Goal: Information Seeking & Learning: Learn about a topic

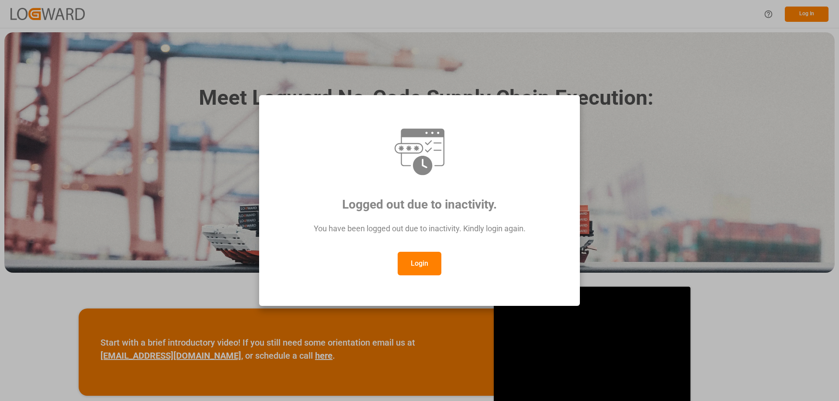
click at [423, 264] on button "Login" at bounding box center [419, 264] width 44 height 24
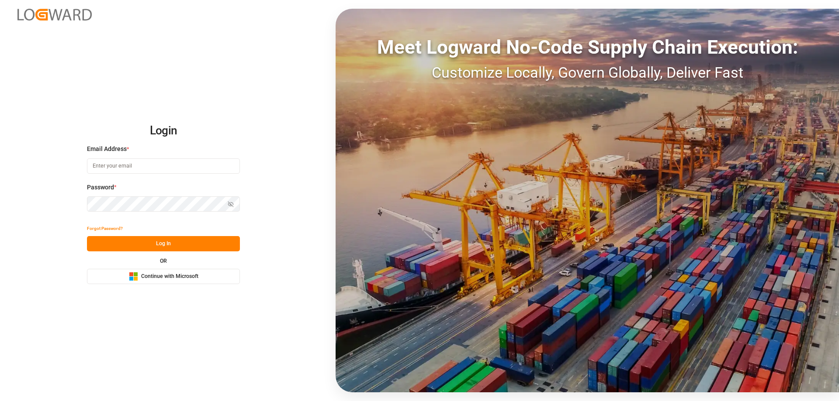
type input "[PERSON_NAME][EMAIL_ADDRESS][DOMAIN_NAME]"
click at [204, 238] on button "Log In" at bounding box center [163, 243] width 153 height 15
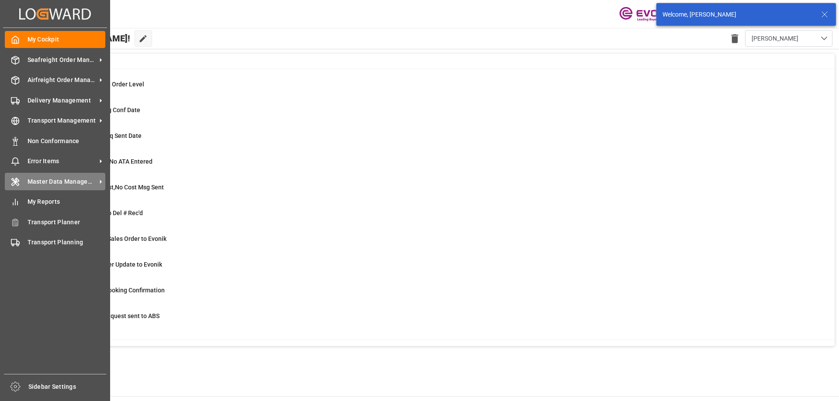
click at [47, 182] on span "Master Data Management" at bounding box center [62, 181] width 69 height 9
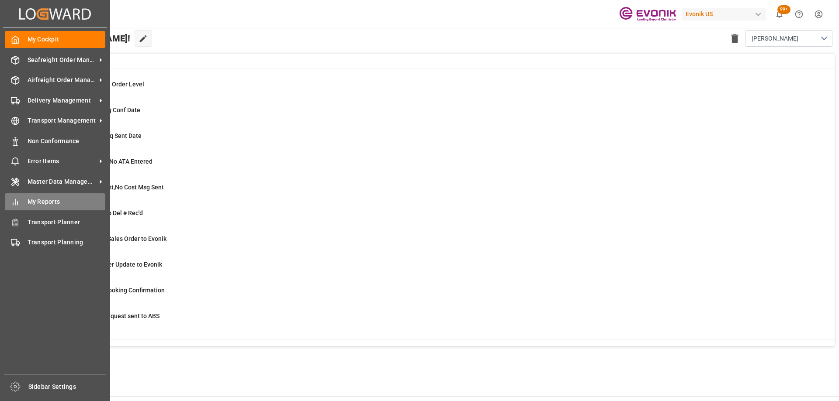
click at [37, 205] on span "My Reports" at bounding box center [67, 201] width 78 height 9
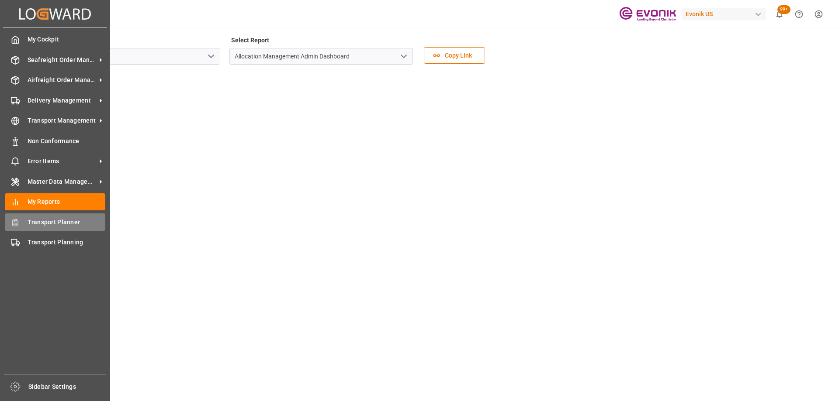
click at [24, 219] on div "Transport Planner Transport Planner" at bounding box center [55, 222] width 100 height 17
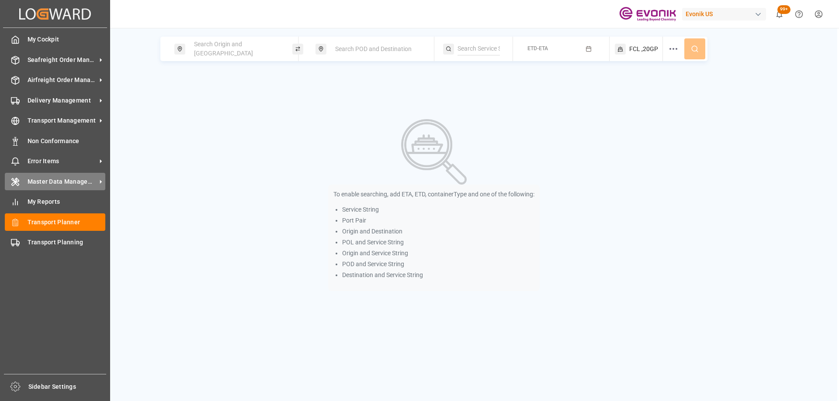
click at [32, 185] on span "Master Data Management" at bounding box center [62, 181] width 69 height 9
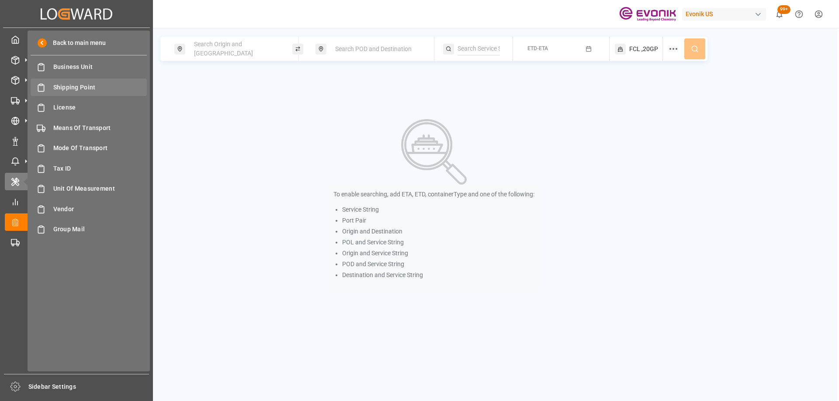
click at [73, 82] on div "Shipping Point Shipping Point" at bounding box center [89, 87] width 116 height 17
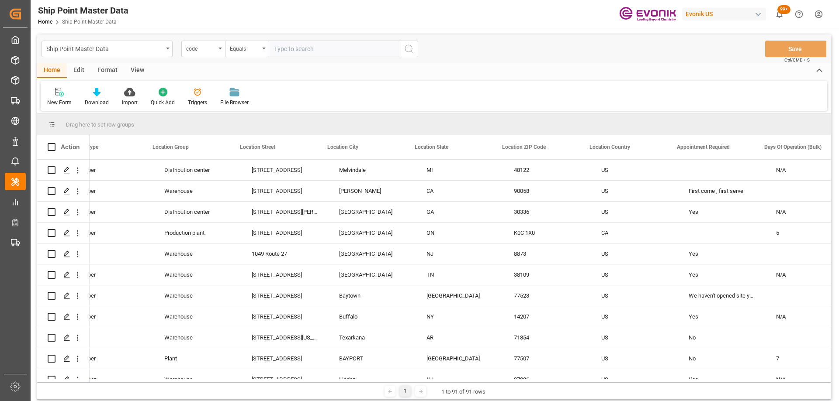
scroll to position [0, 559]
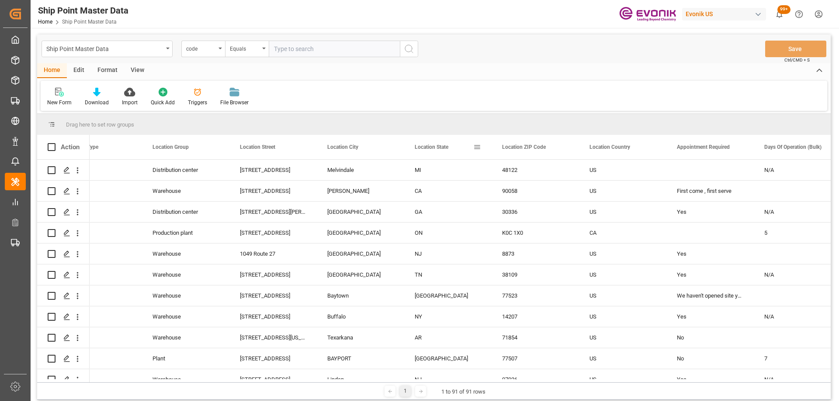
click at [472, 146] on div "Location State" at bounding box center [443, 147] width 59 height 24
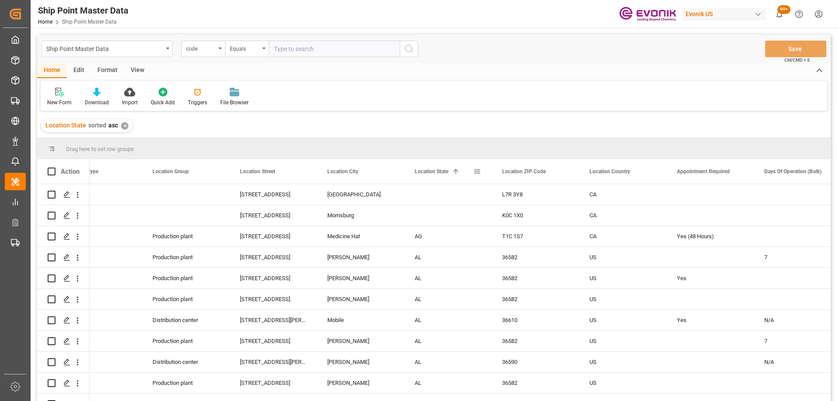
click at [475, 173] on span at bounding box center [477, 172] width 8 height 8
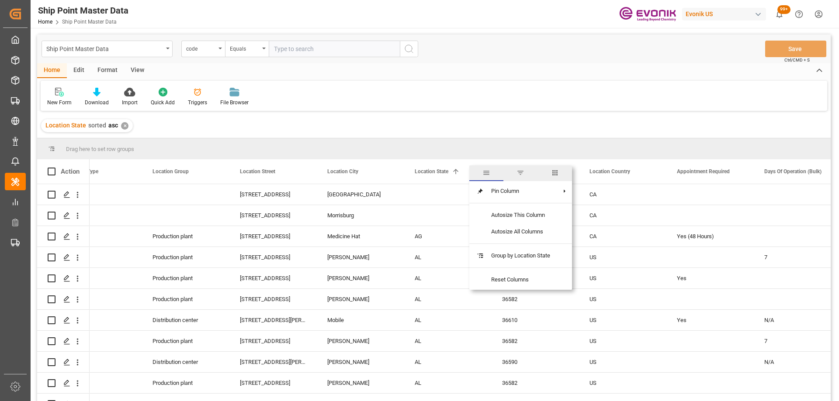
click at [516, 172] on span "filter" at bounding box center [520, 174] width 34 height 16
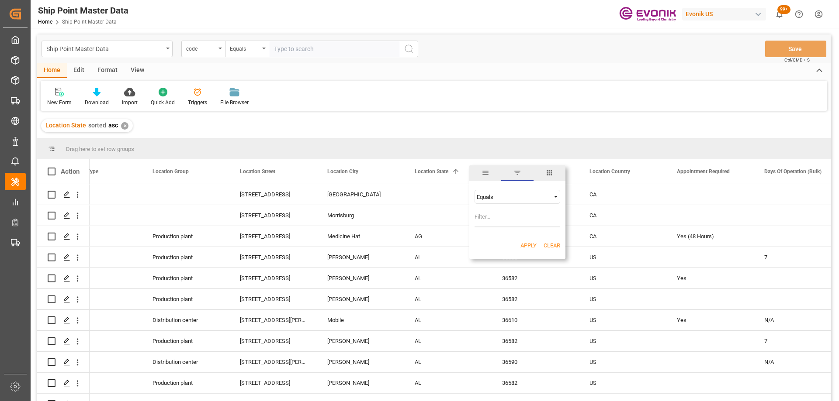
click at [492, 172] on span "general" at bounding box center [485, 174] width 32 height 16
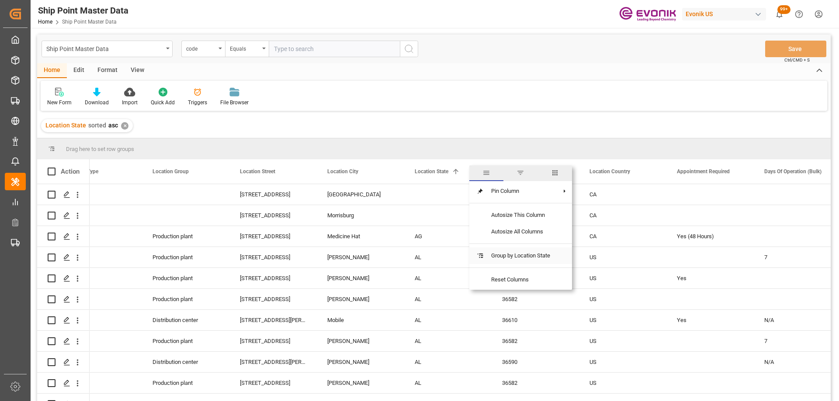
click at [502, 257] on span "Group by Location State" at bounding box center [520, 256] width 73 height 17
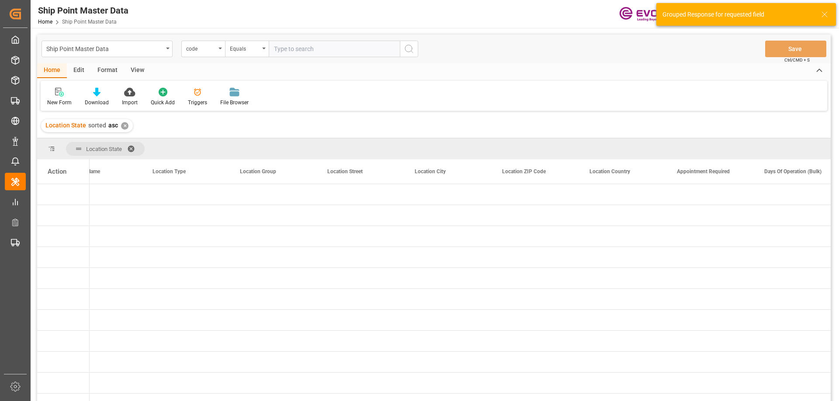
scroll to position [218, 0]
click at [280, 350] on div "Press SPACE to select this row." at bounding box center [272, 353] width 87 height 21
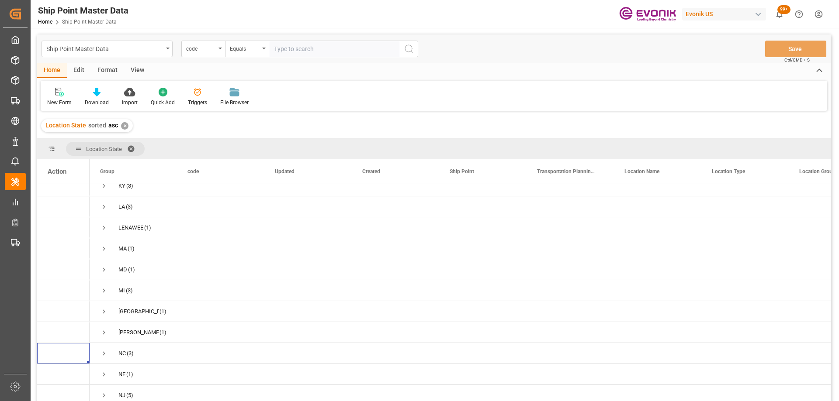
scroll to position [412, 0]
click at [104, 328] on span "Press SPACE to select this row." at bounding box center [104, 331] width 8 height 8
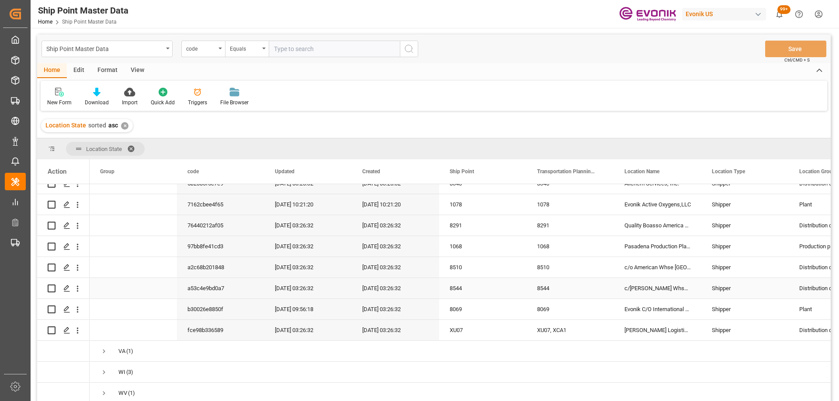
scroll to position [577, 0]
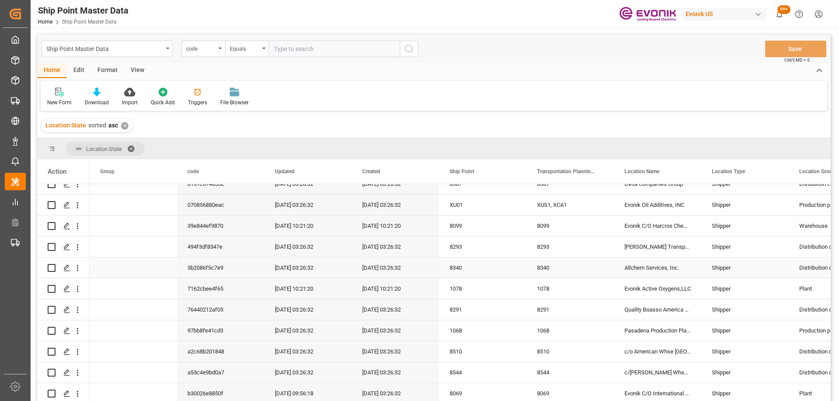
click at [485, 259] on div "8340" at bounding box center [482, 268] width 87 height 21
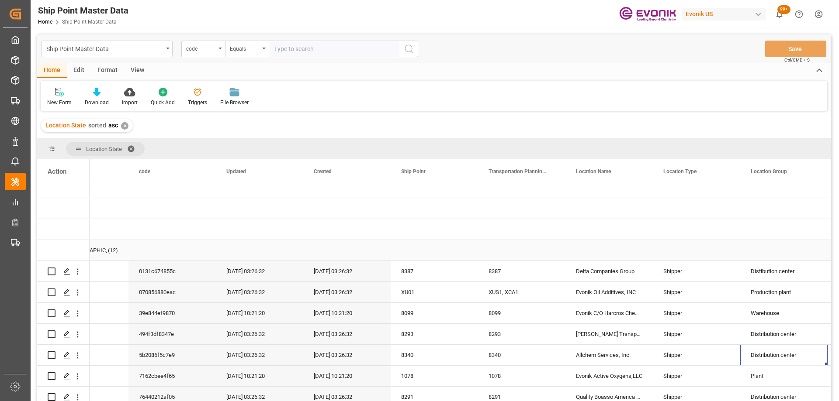
scroll to position [0, 0]
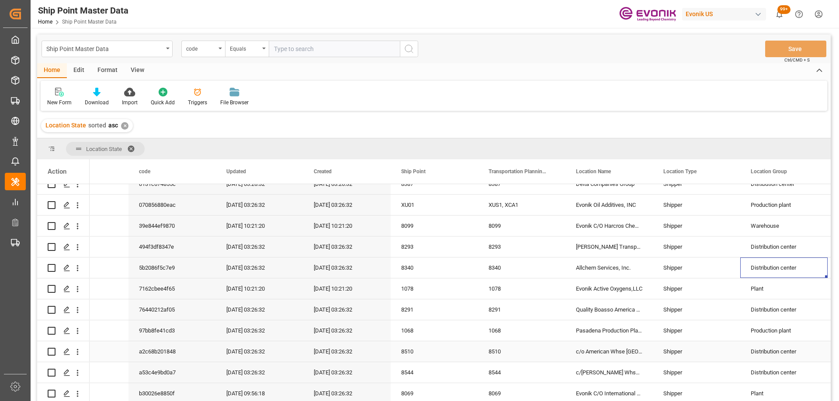
click at [609, 350] on div "c/o American Whse [GEOGRAPHIC_DATA]" at bounding box center [608, 352] width 87 height 21
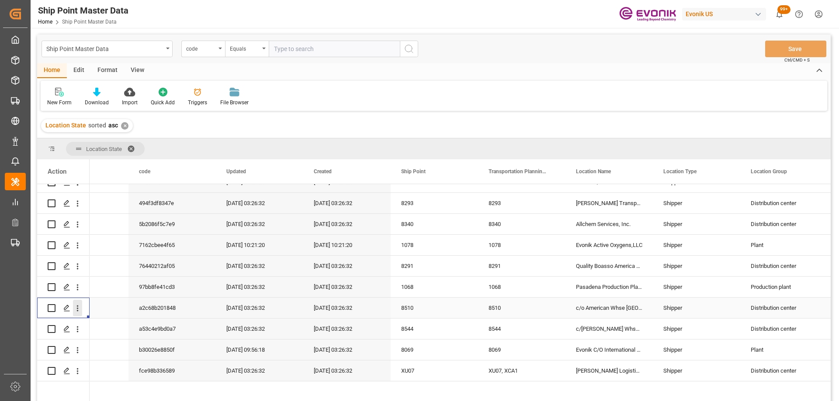
click at [79, 307] on icon "open menu" at bounding box center [77, 308] width 9 height 9
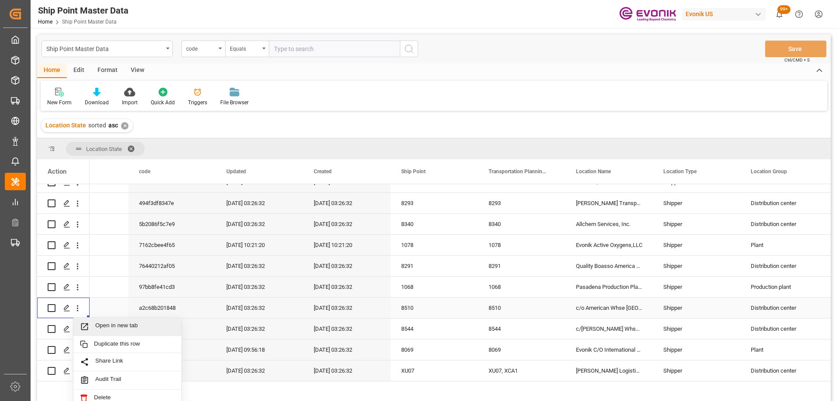
click at [95, 325] on span "Open in new tab" at bounding box center [134, 326] width 79 height 9
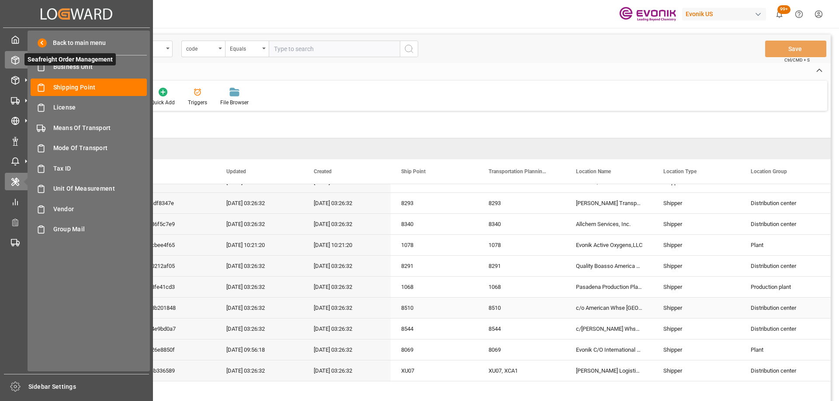
click at [15, 67] on div "Seafreight Order Management Seafreight Order Management" at bounding box center [76, 59] width 143 height 17
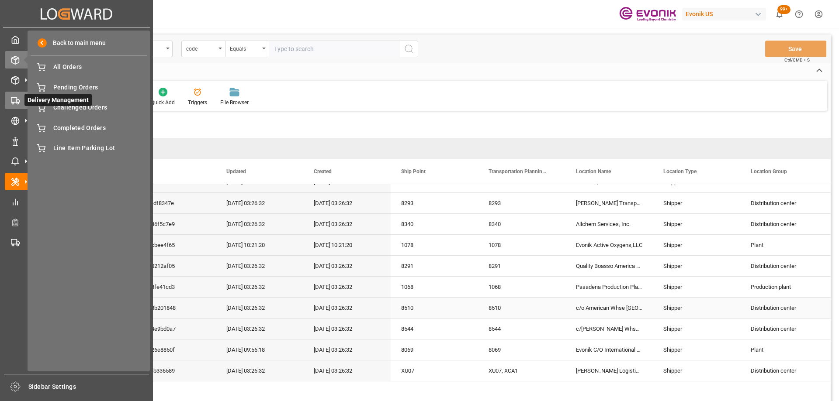
click at [15, 102] on icon at bounding box center [15, 101] width 9 height 9
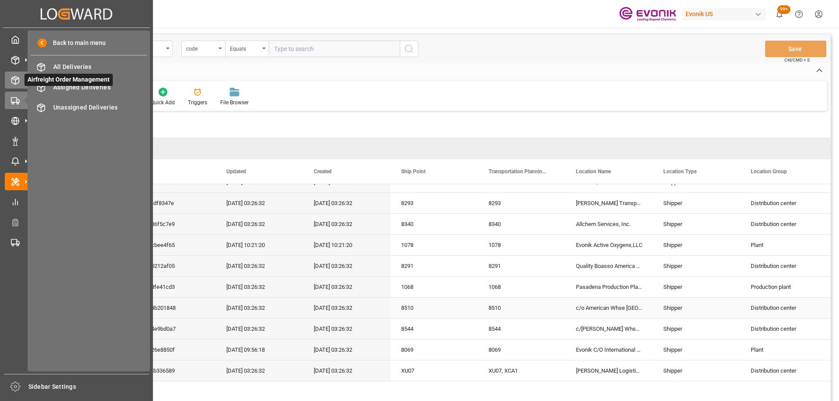
click at [17, 78] on icon at bounding box center [15, 80] width 9 height 9
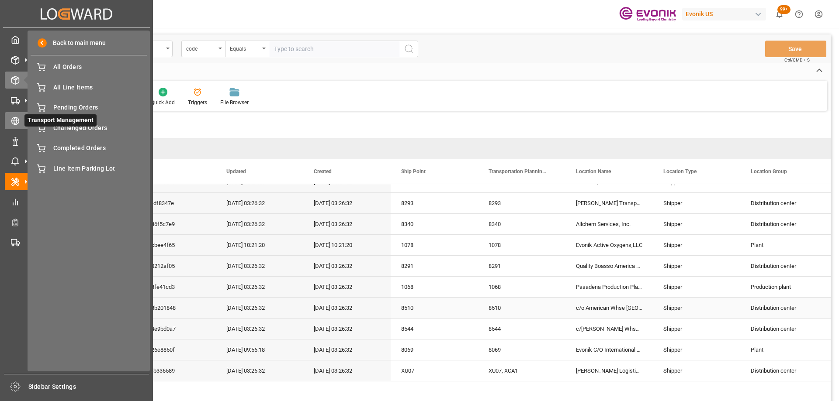
click at [19, 118] on icon at bounding box center [15, 121] width 9 height 9
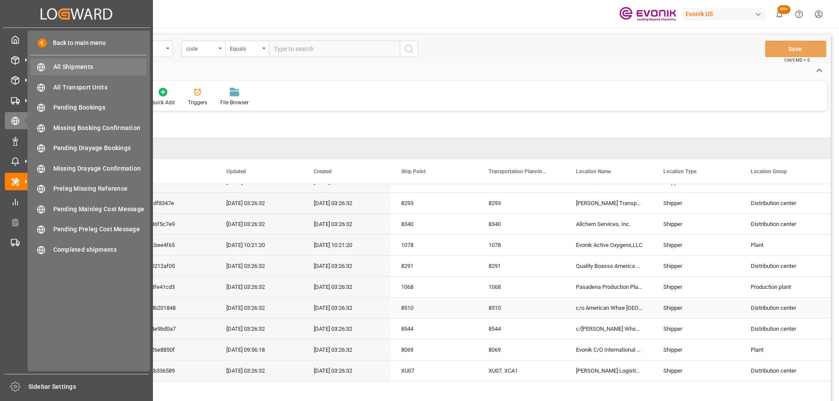
click at [72, 73] on div "All Shipments All Shipments" at bounding box center [89, 67] width 116 height 17
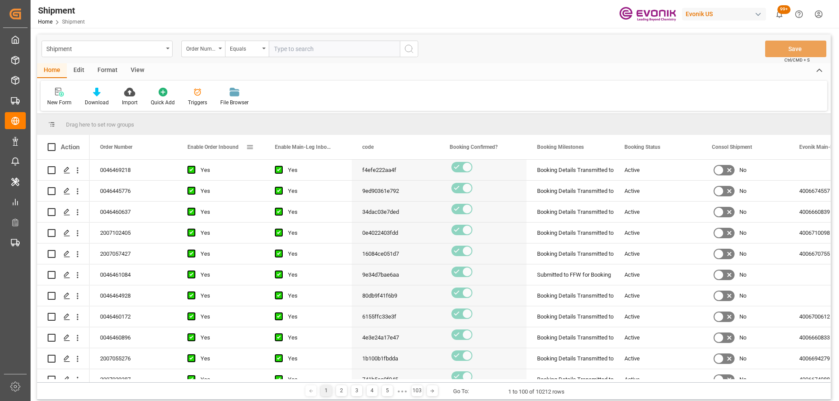
click at [249, 147] on span at bounding box center [250, 147] width 8 height 8
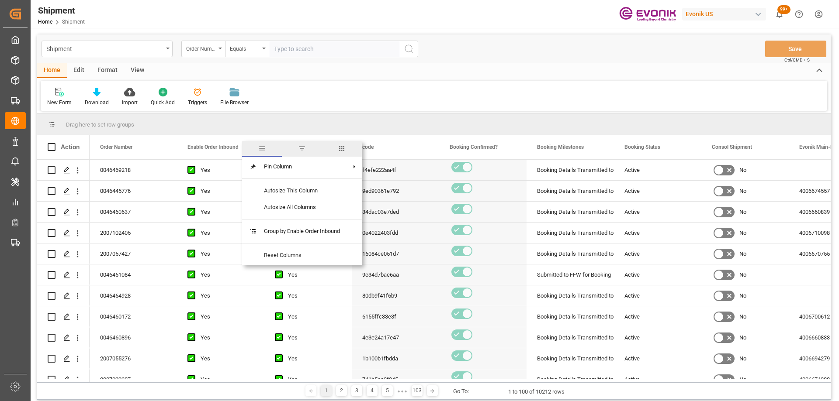
click at [345, 152] on span "columns" at bounding box center [342, 149] width 8 height 8
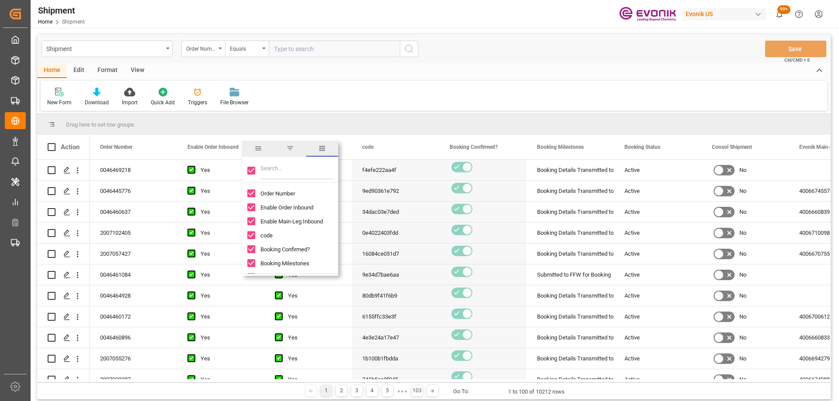
click at [251, 169] on input "Toggle Select All Columns" at bounding box center [251, 171] width 8 height 8
checkbox input "false"
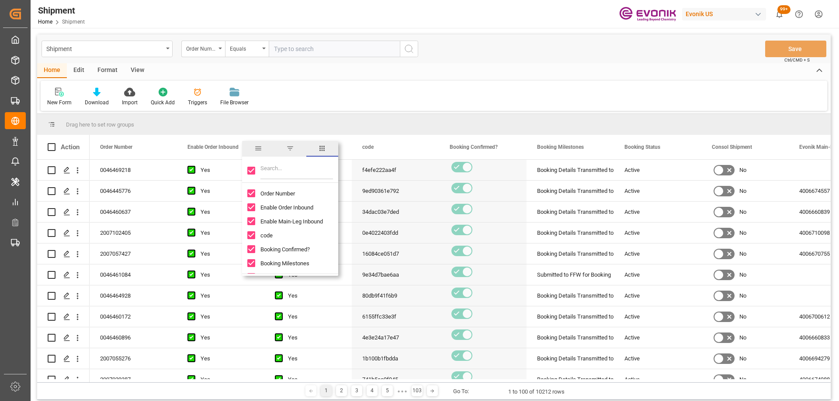
checkbox input "false"
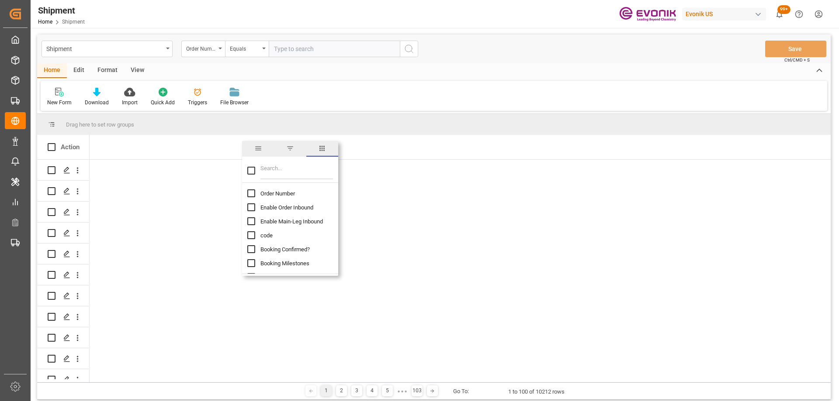
click at [250, 193] on input "Order Number column toggle visibility (hidden)" at bounding box center [251, 194] width 8 height 8
checkbox input "true"
checkbox input "false"
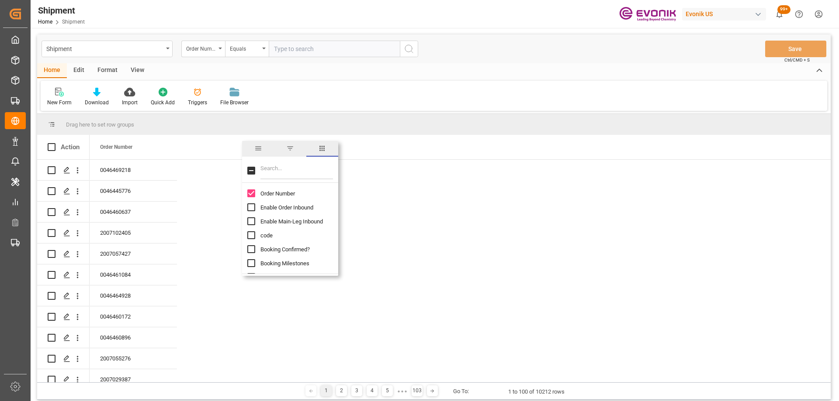
click at [265, 174] on input "Filter Columns Input" at bounding box center [296, 170] width 73 height 17
type input "ship f"
click at [252, 193] on input "Ship From Partner ID column toggle visibility (hidden)" at bounding box center [251, 194] width 8 height 8
checkbox input "true"
checkbox input "false"
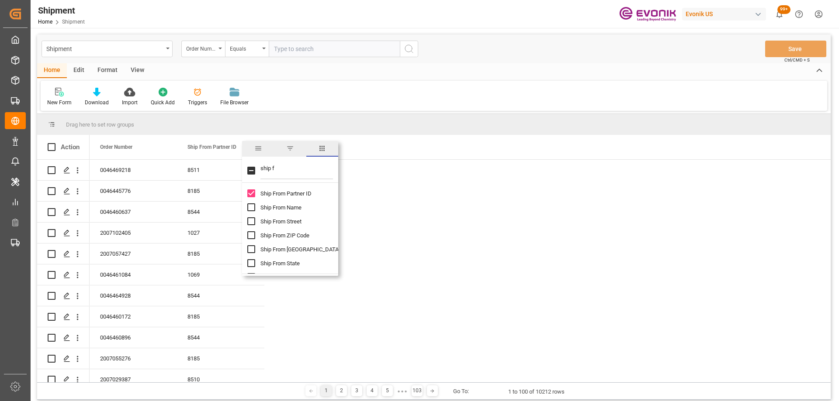
click at [289, 120] on div "Drag here to set row groups" at bounding box center [433, 124] width 793 height 21
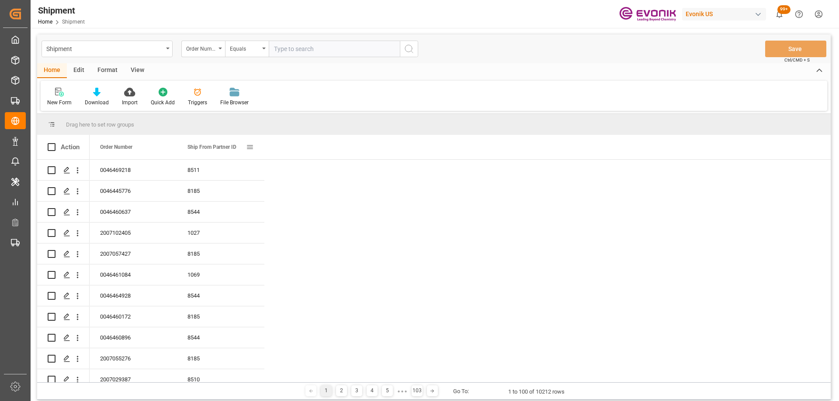
click at [249, 149] on span at bounding box center [250, 147] width 8 height 8
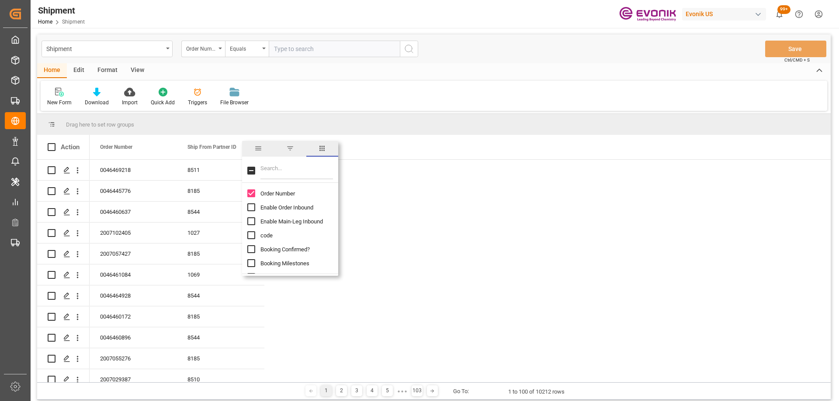
click at [287, 147] on span "filter" at bounding box center [290, 149] width 8 height 8
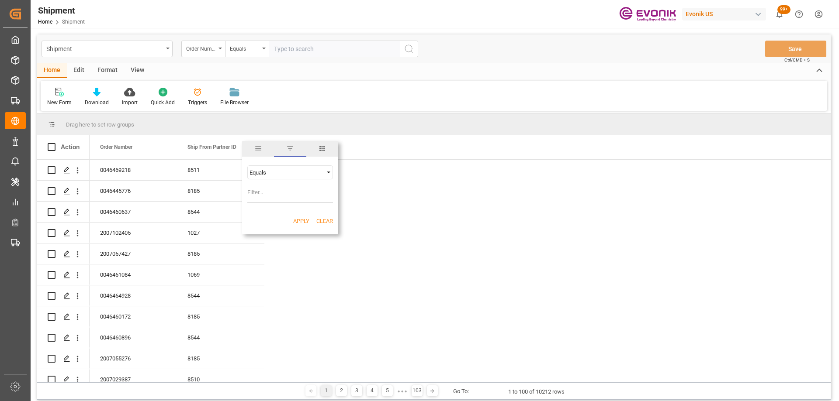
type input "8510"
click at [298, 221] on button "Apply" at bounding box center [301, 221] width 16 height 9
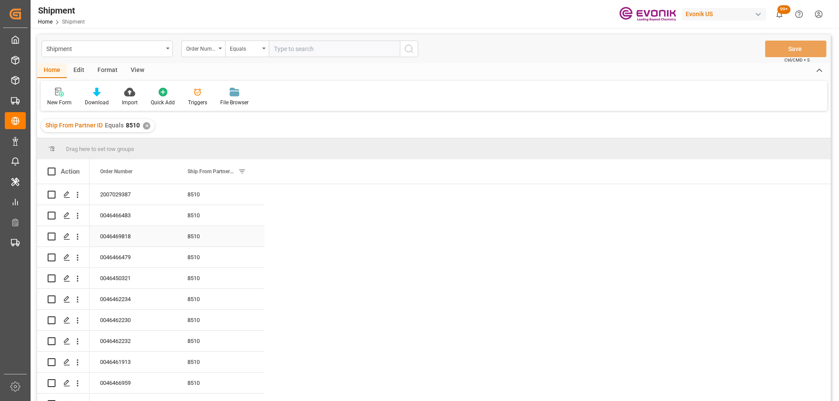
click at [110, 235] on div "0046469818" at bounding box center [133, 236] width 87 height 21
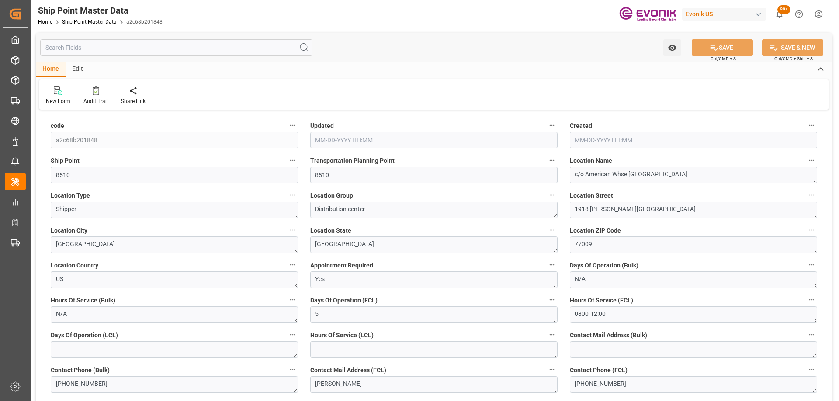
type input "[DATE] 03:26"
drag, startPoint x: 369, startPoint y: 179, endPoint x: 299, endPoint y: 174, distance: 70.5
click at [299, 174] on div "code a2c68b201848 Updated [DATE] 03:26 Created [DATE] 03:26 Ship Point 8510 Tra…" at bounding box center [434, 293] width 796 height 363
paste input "250805000349"
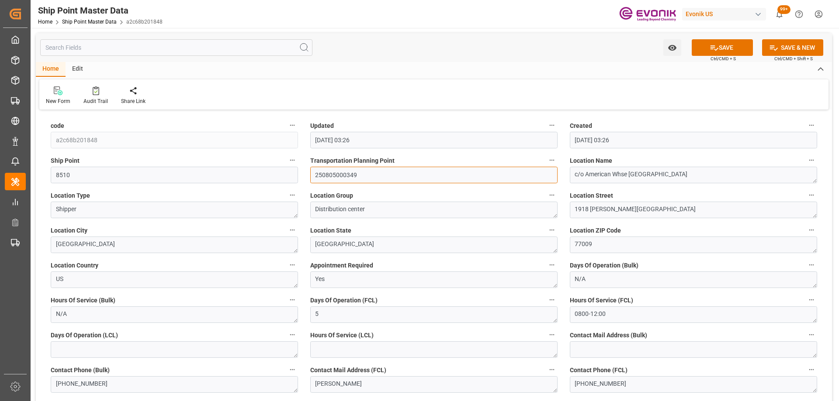
type input "250805000349"
click at [138, 180] on input "8510" at bounding box center [174, 175] width 247 height 17
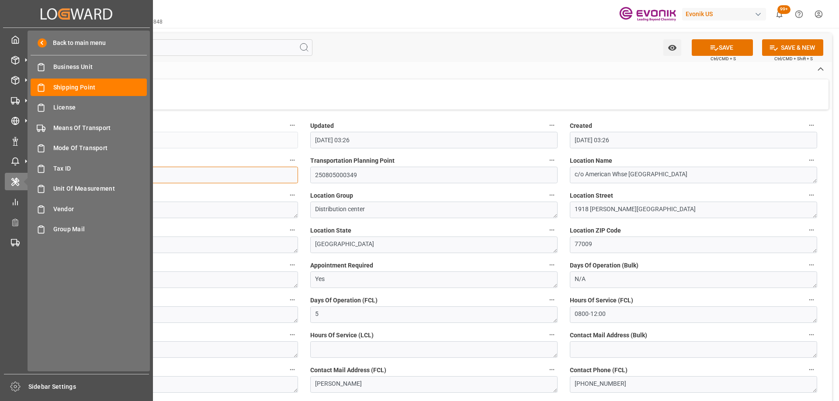
drag, startPoint x: 145, startPoint y: 180, endPoint x: 0, endPoint y: 156, distance: 146.8
click at [0, 156] on div "Created by potrace 1.15, written by [PERSON_NAME] [DATE]-[DATE] Created by potr…" at bounding box center [419, 200] width 839 height 401
